Goal: Task Accomplishment & Management: Manage account settings

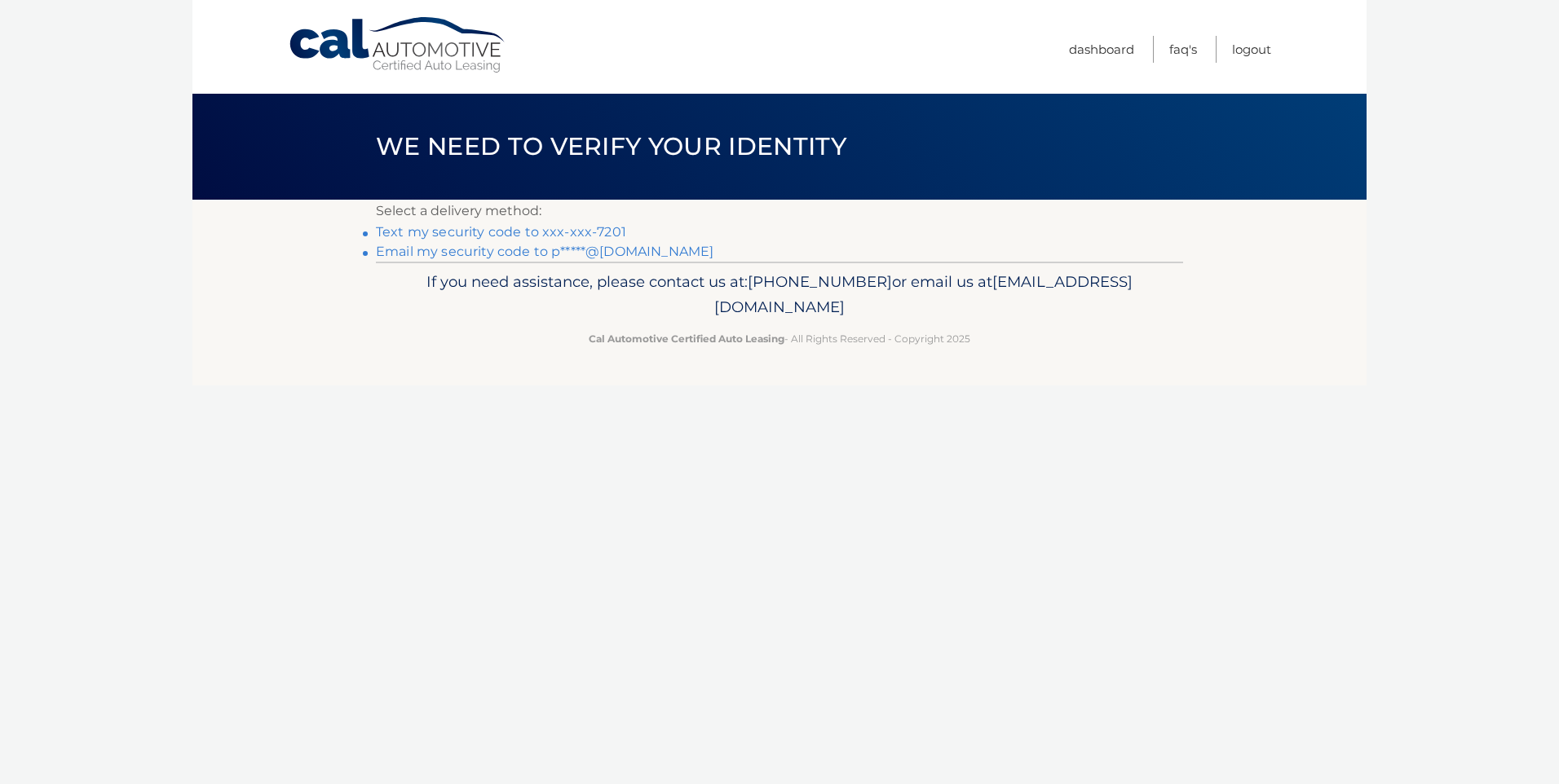
click at [430, 231] on link "Text my security code to xxx-xxx-7201" at bounding box center [501, 231] width 250 height 15
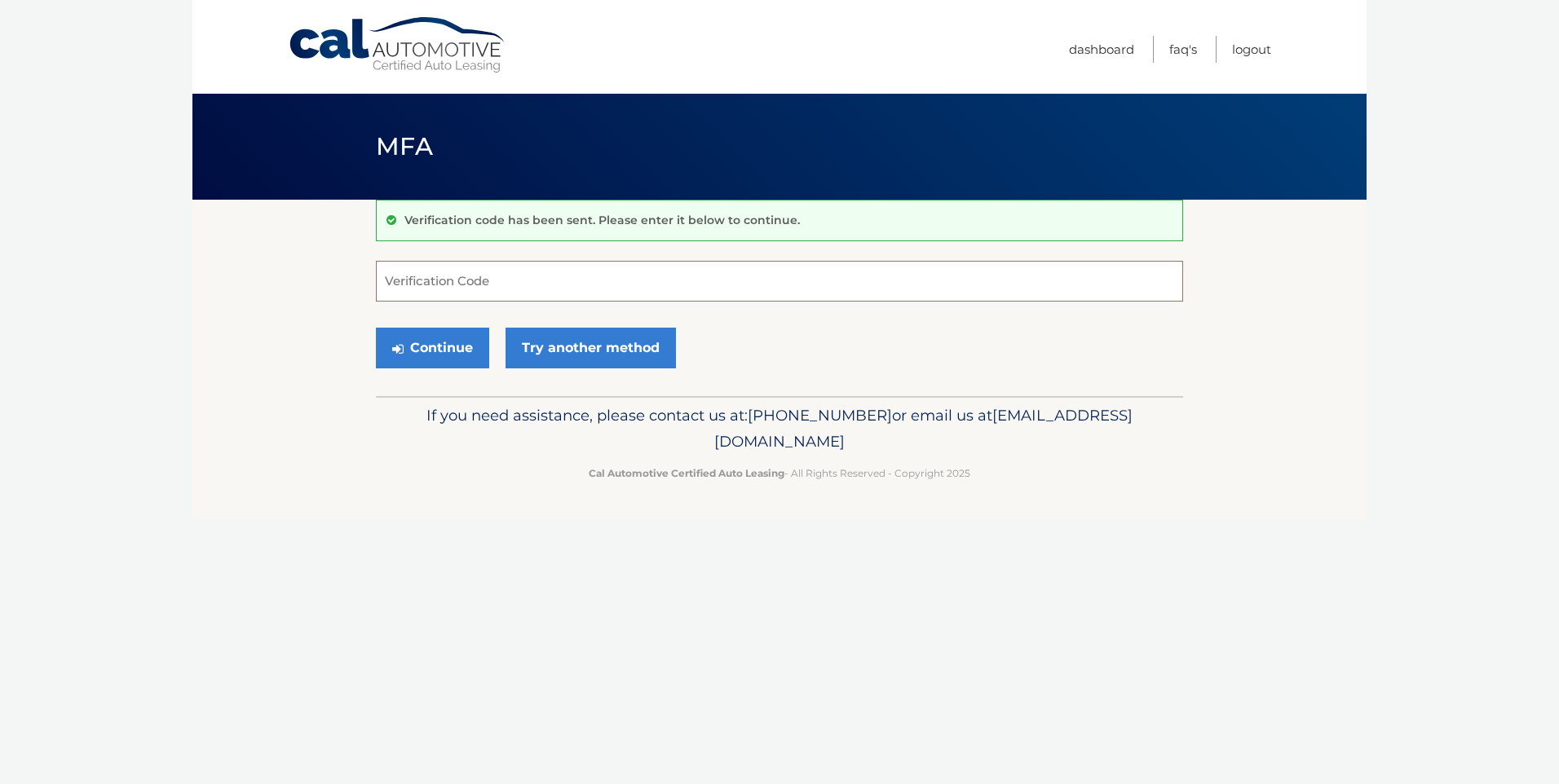
click at [427, 286] on input "Verification Code" at bounding box center [780, 281] width 808 height 41
type input "988282"
click at [467, 352] on button "Continue" at bounding box center [432, 348] width 113 height 41
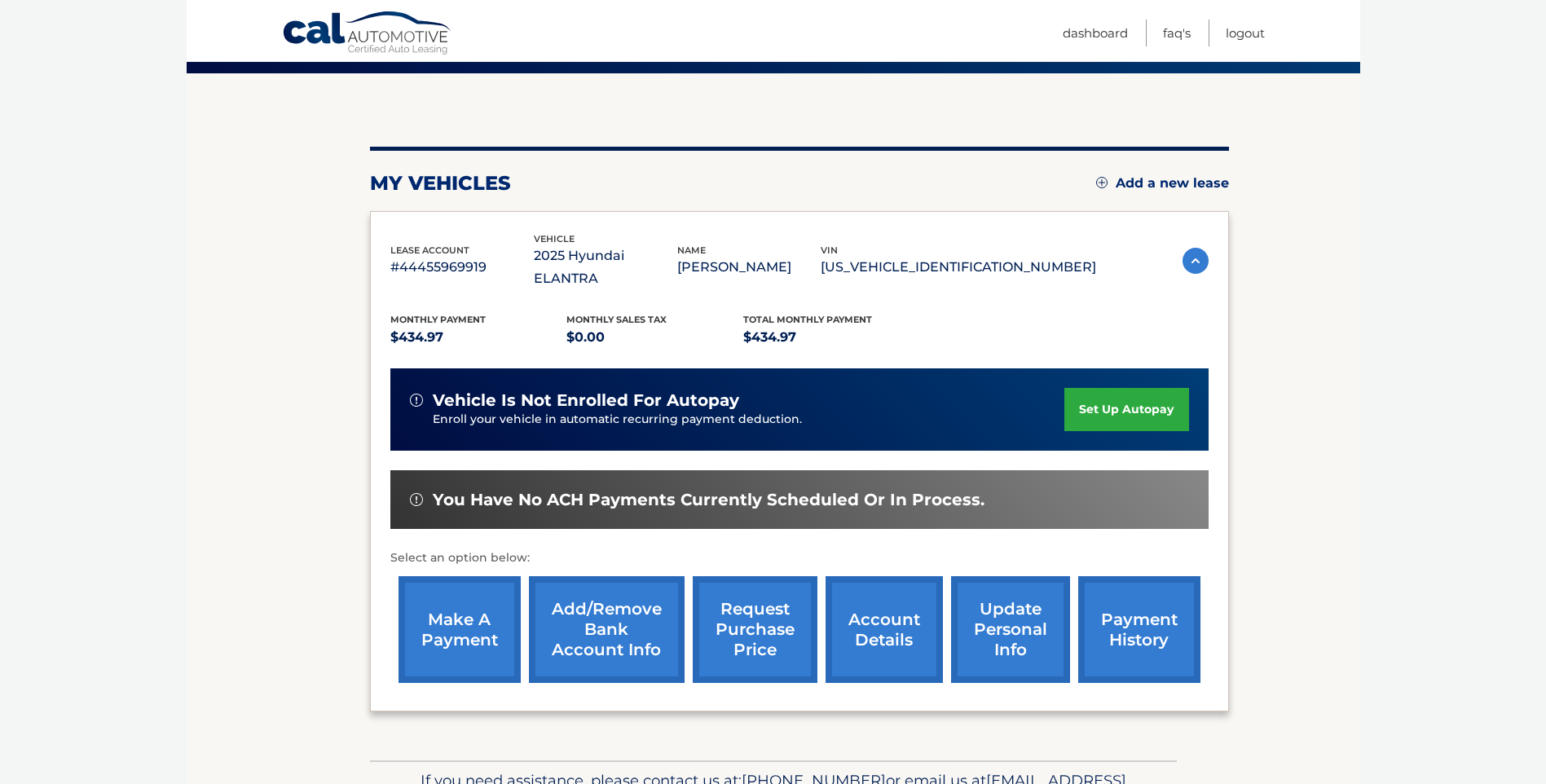
scroll to position [163, 0]
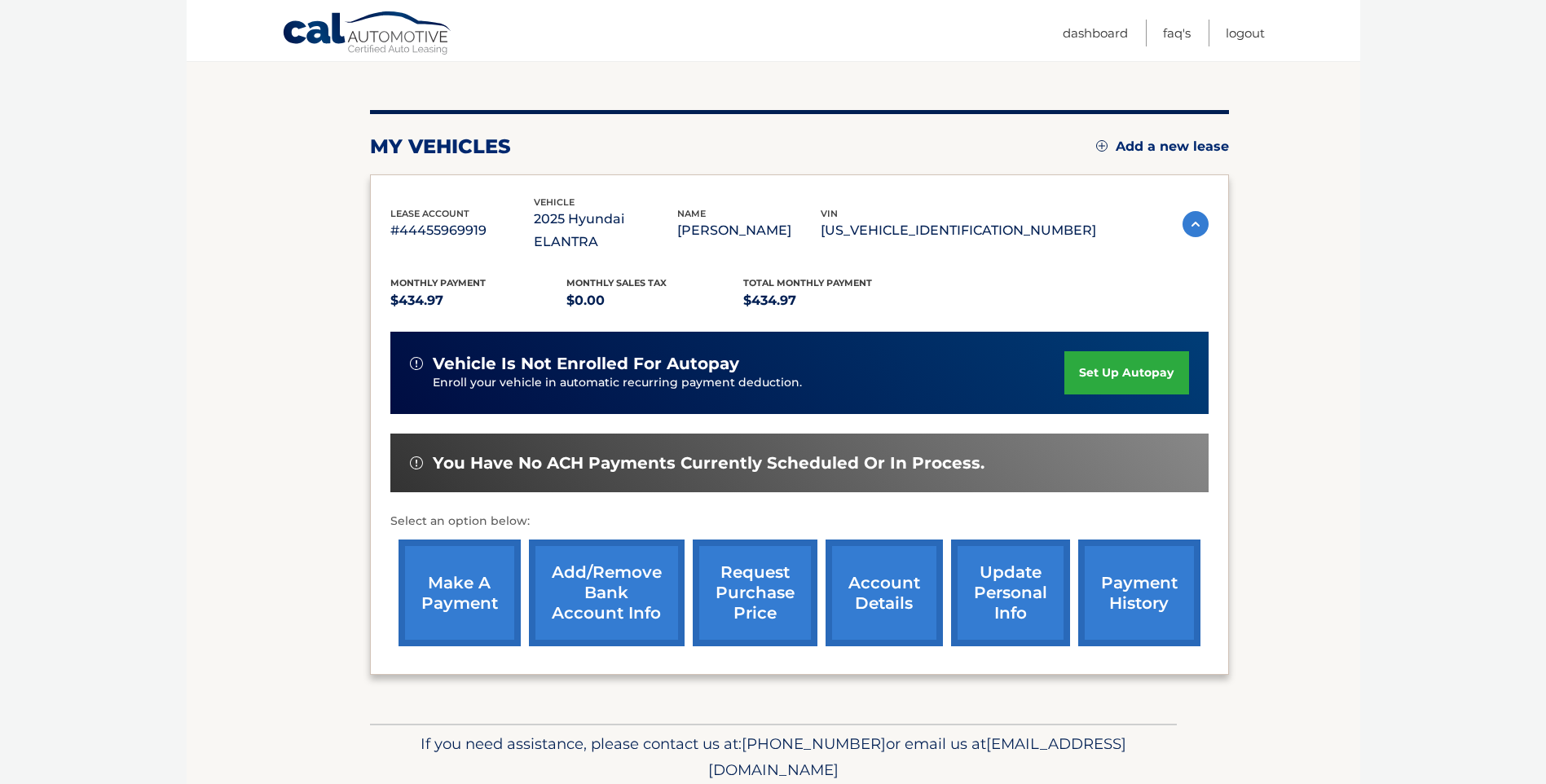
click at [442, 577] on link "make a payment" at bounding box center [460, 593] width 123 height 107
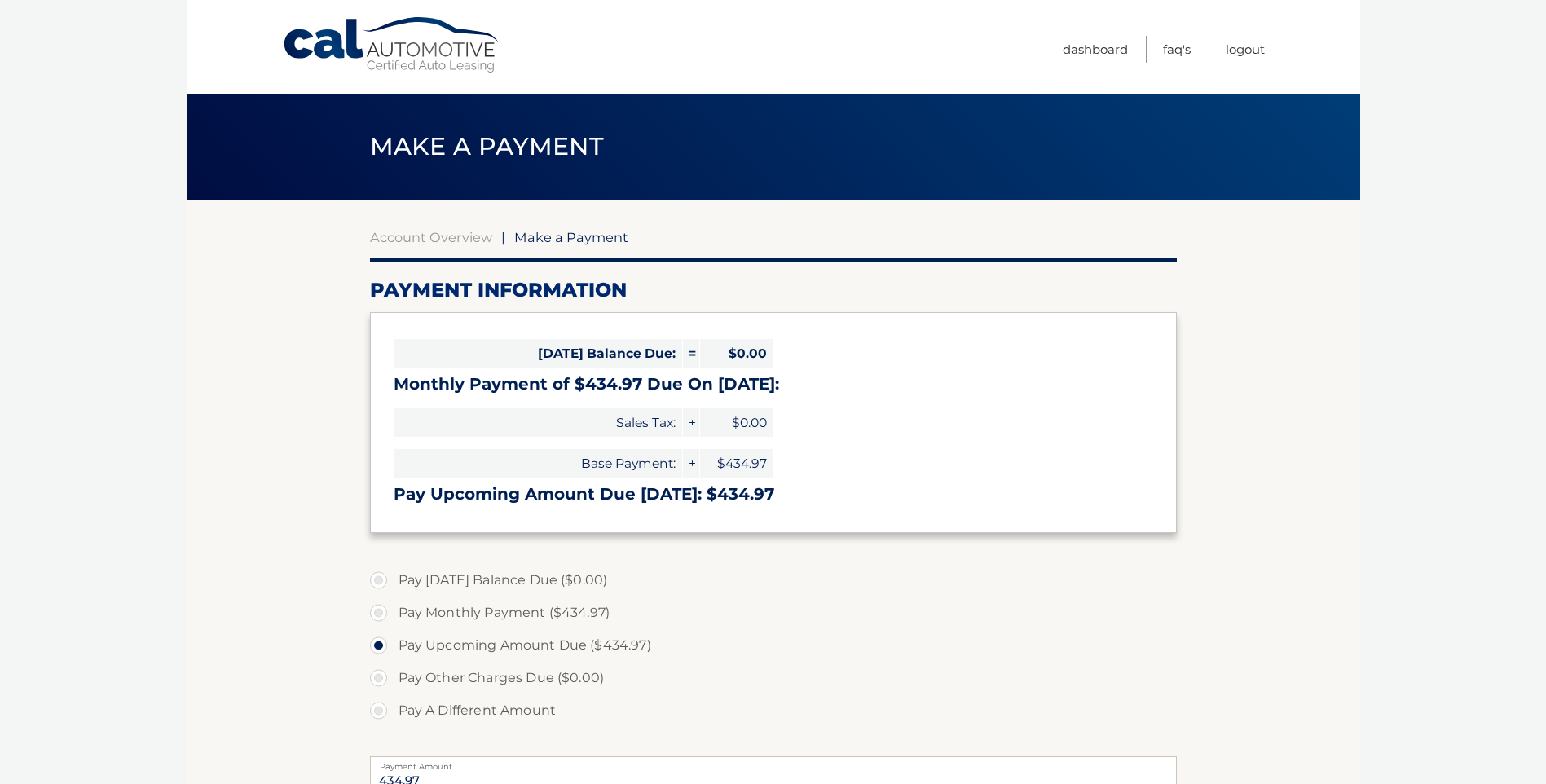
select select "ZWM4MDZkNWMtZDc2MC00ZTIzLTg2YWItMTI4ODAwMDY3Mzcy"
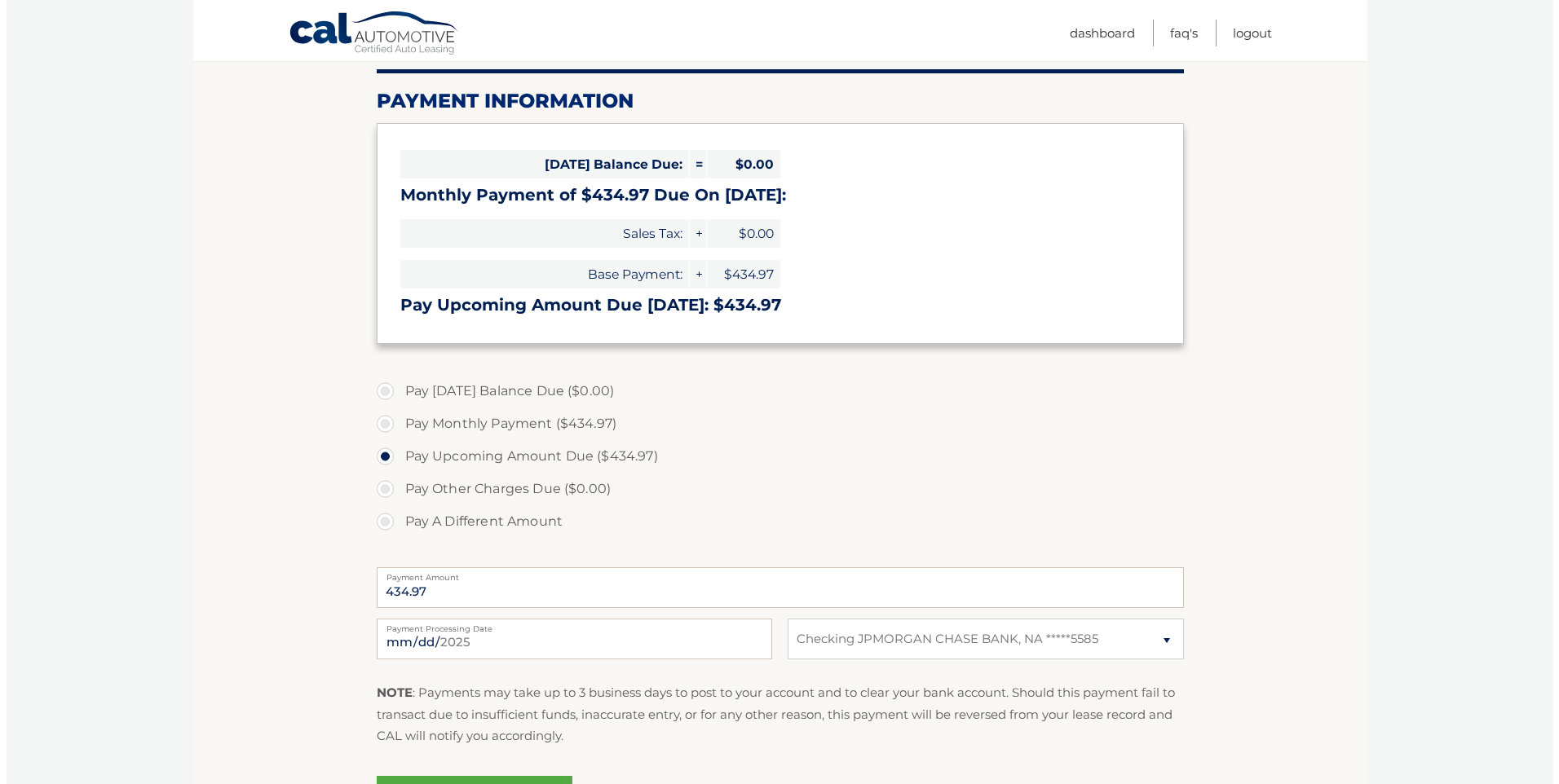
scroll to position [380, 0]
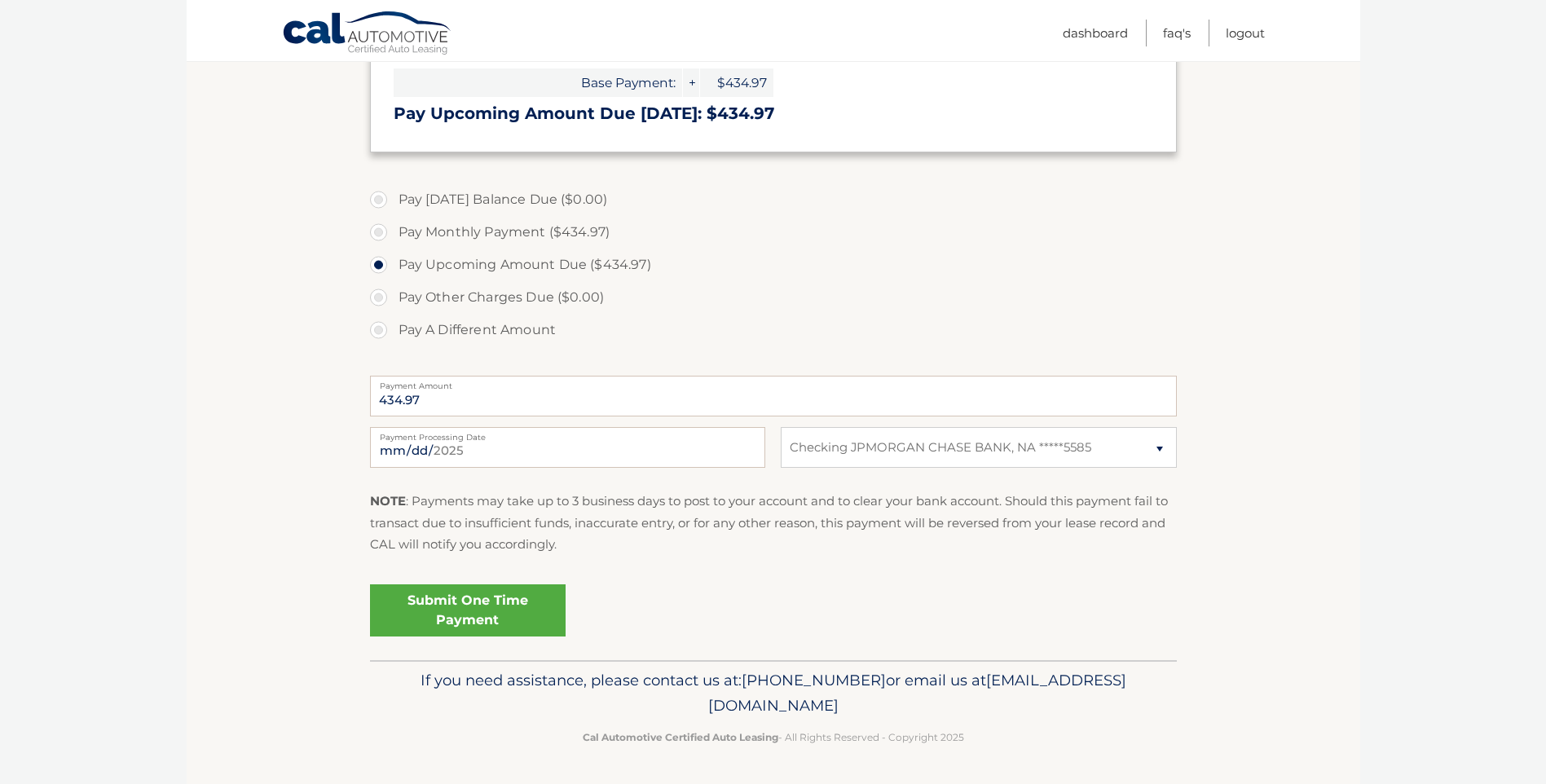
click at [445, 617] on link "Submit One Time Payment" at bounding box center [468, 610] width 196 height 52
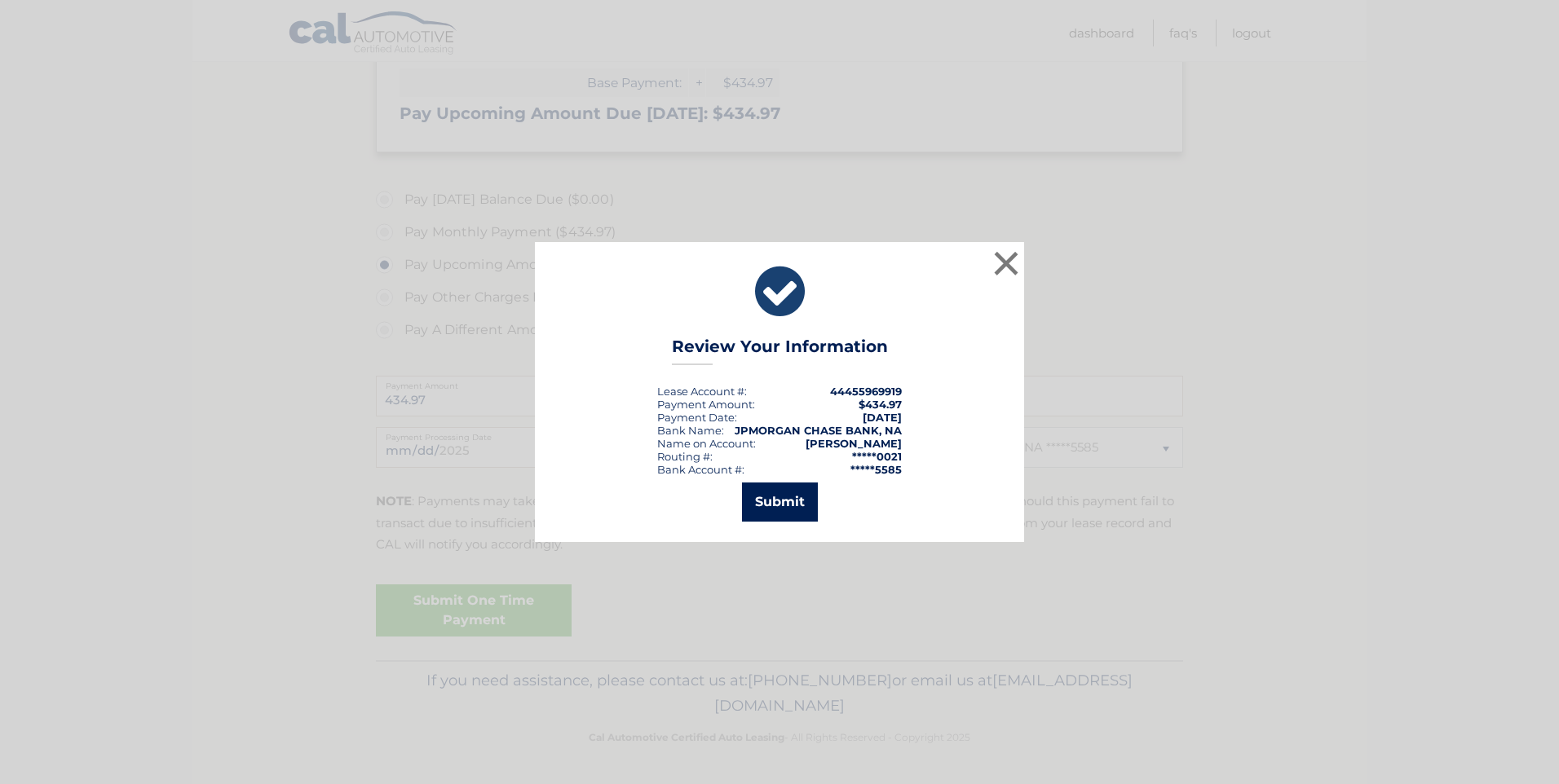
click at [768, 502] on button "Submit" at bounding box center [779, 502] width 76 height 39
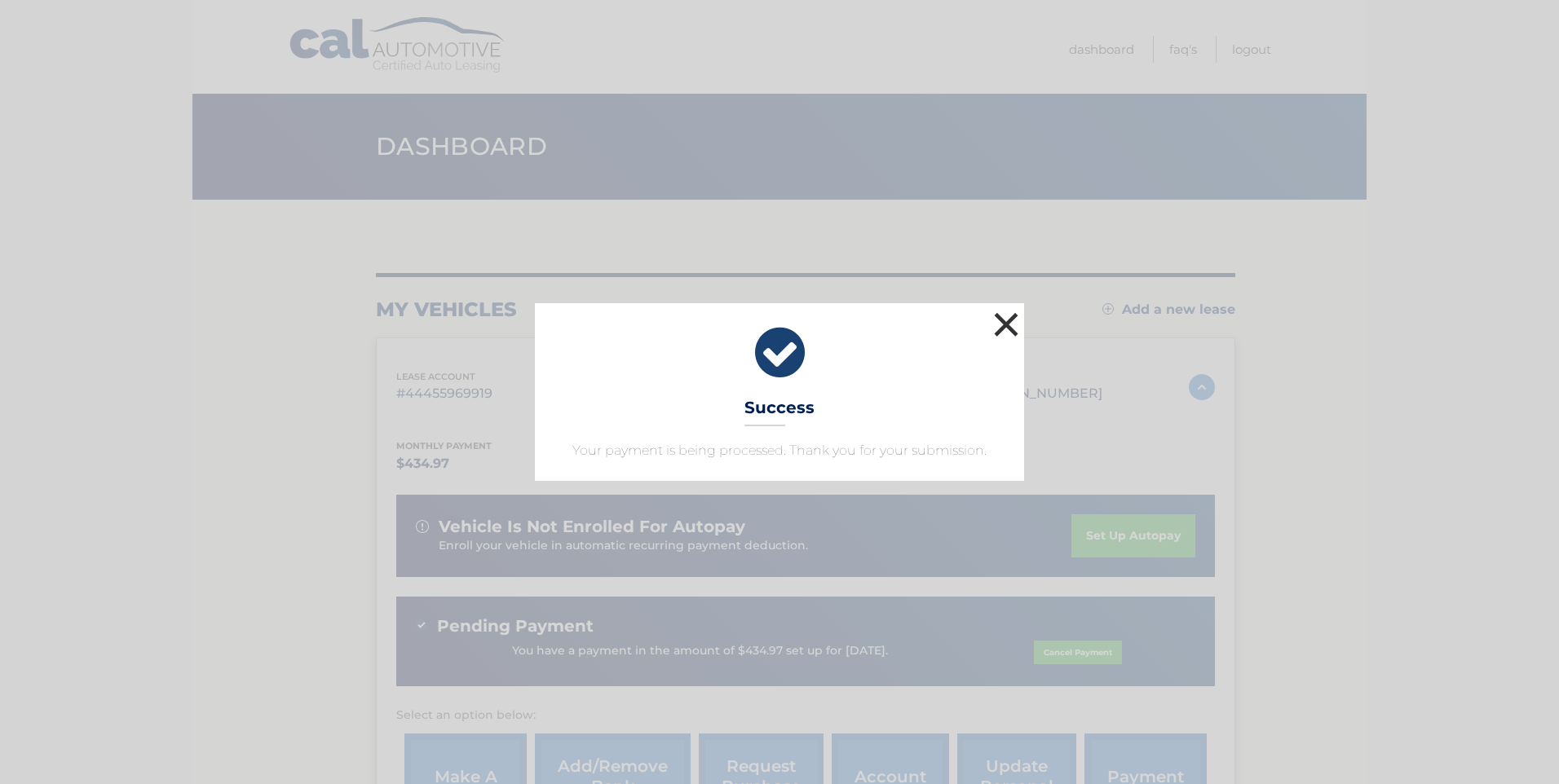
click at [1007, 316] on button "×" at bounding box center [1006, 324] width 33 height 33
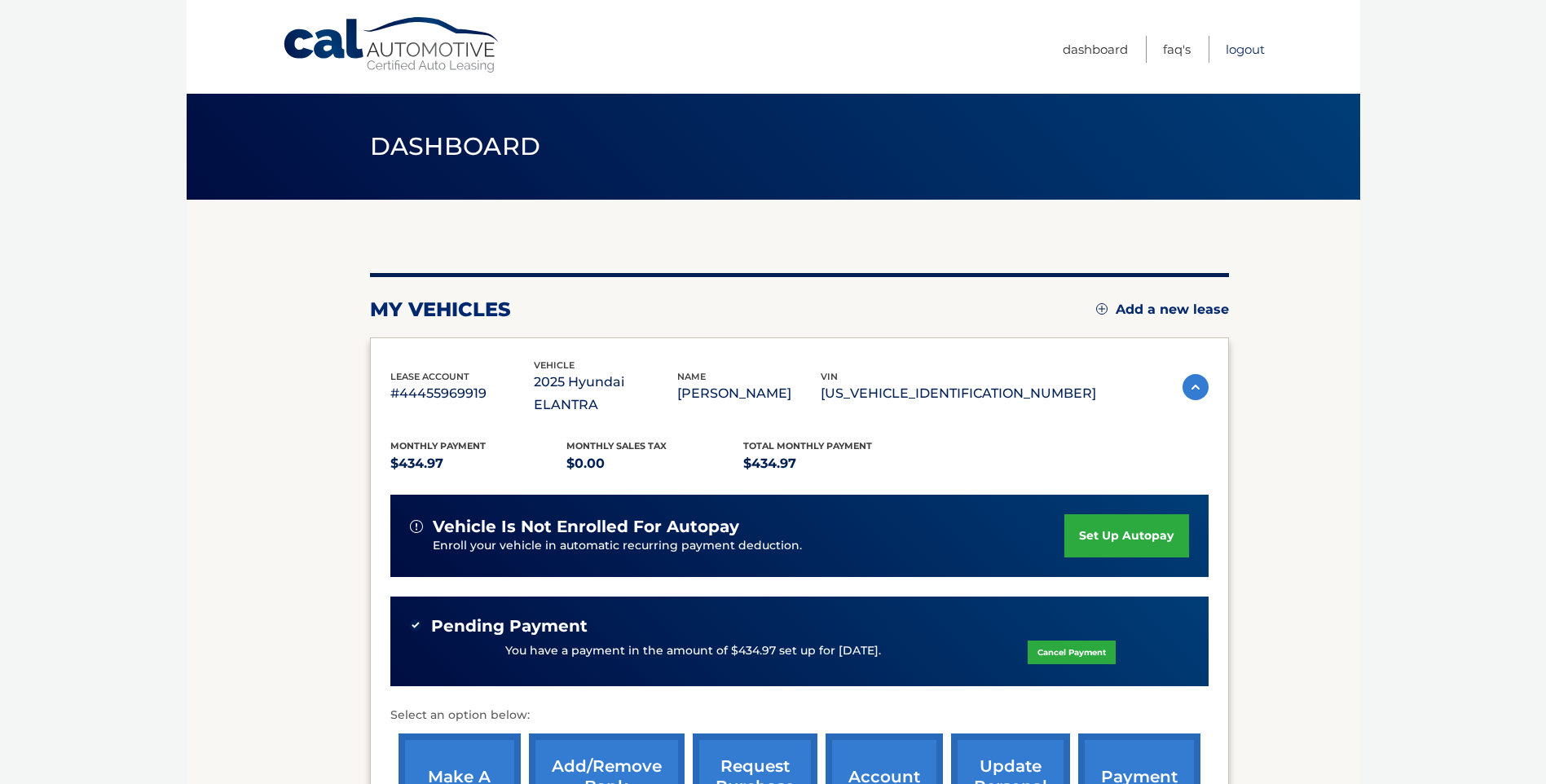
click at [1236, 47] on link "Logout" at bounding box center [1246, 49] width 39 height 27
